Goal: Task Accomplishment & Management: Manage account settings

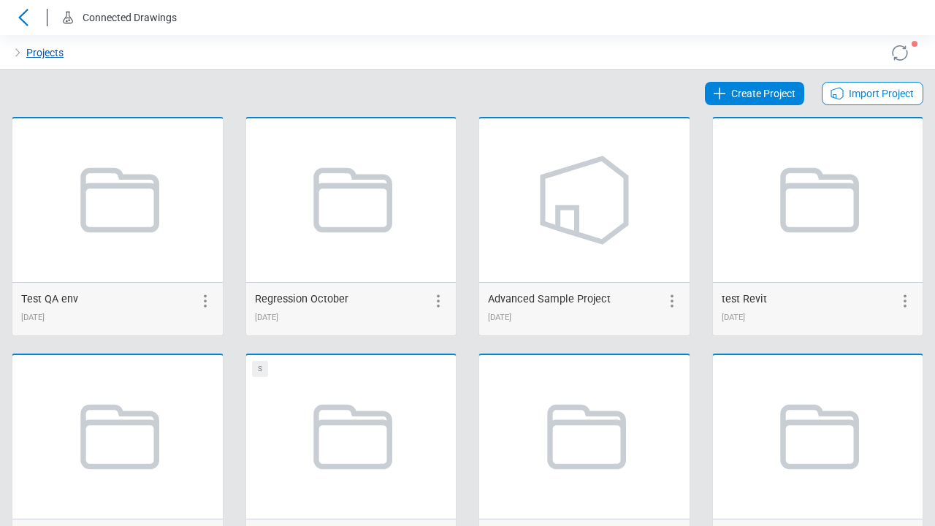
click at [44, 53] on link "Projects" at bounding box center [44, 53] width 37 height 18
click at [900, 53] on icon at bounding box center [899, 52] width 23 height 23
click at [756, 93] on span "Create Project" at bounding box center [763, 94] width 64 height 18
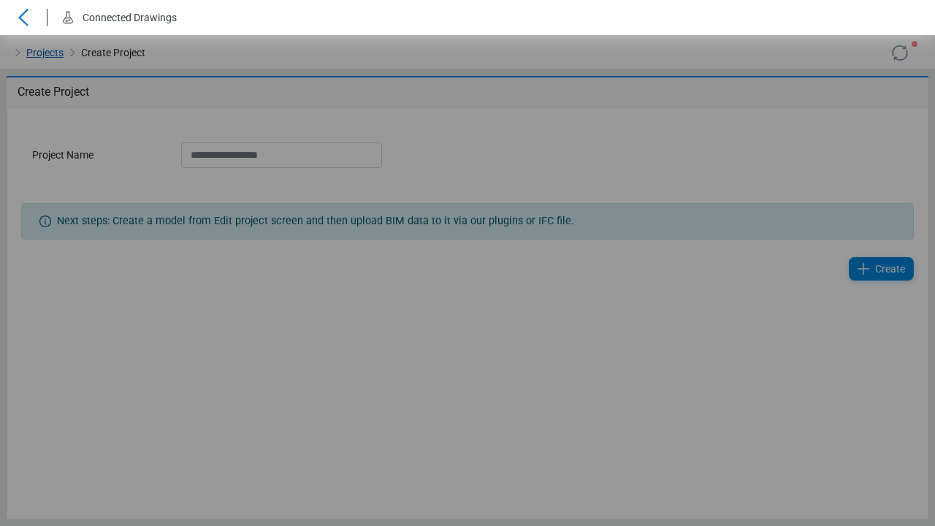
click at [44, 53] on link "Projects" at bounding box center [44, 53] width 37 height 18
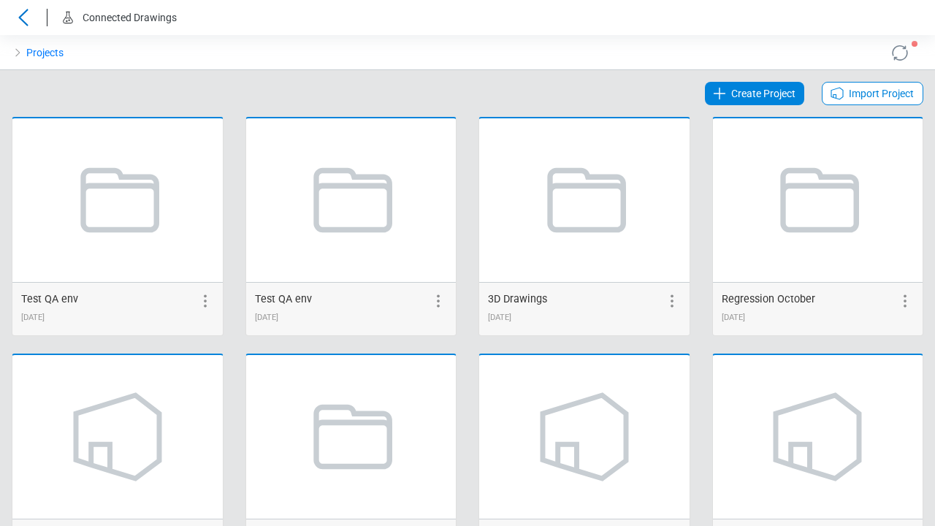
click at [756, 93] on span "Create Project" at bounding box center [763, 94] width 64 height 18
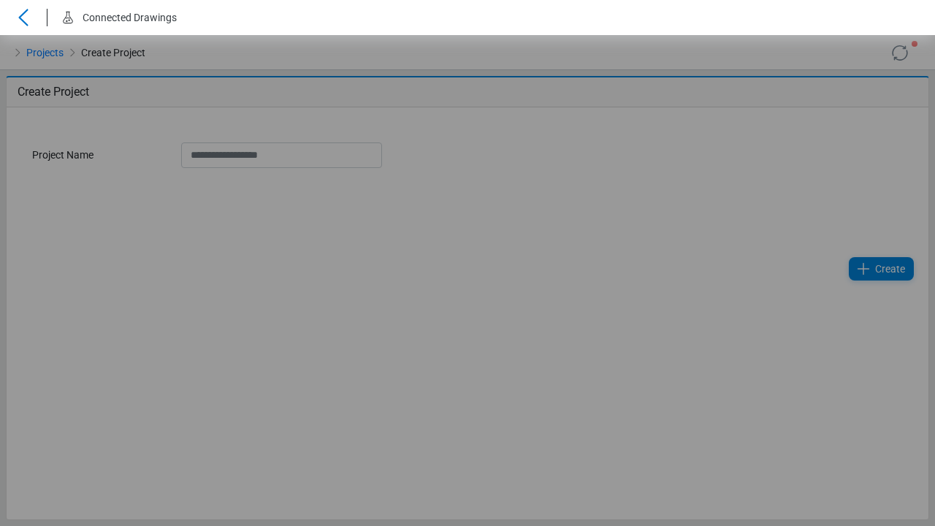
click at [900, 53] on icon at bounding box center [899, 52] width 23 height 23
